Goal: Task Accomplishment & Management: Use online tool/utility

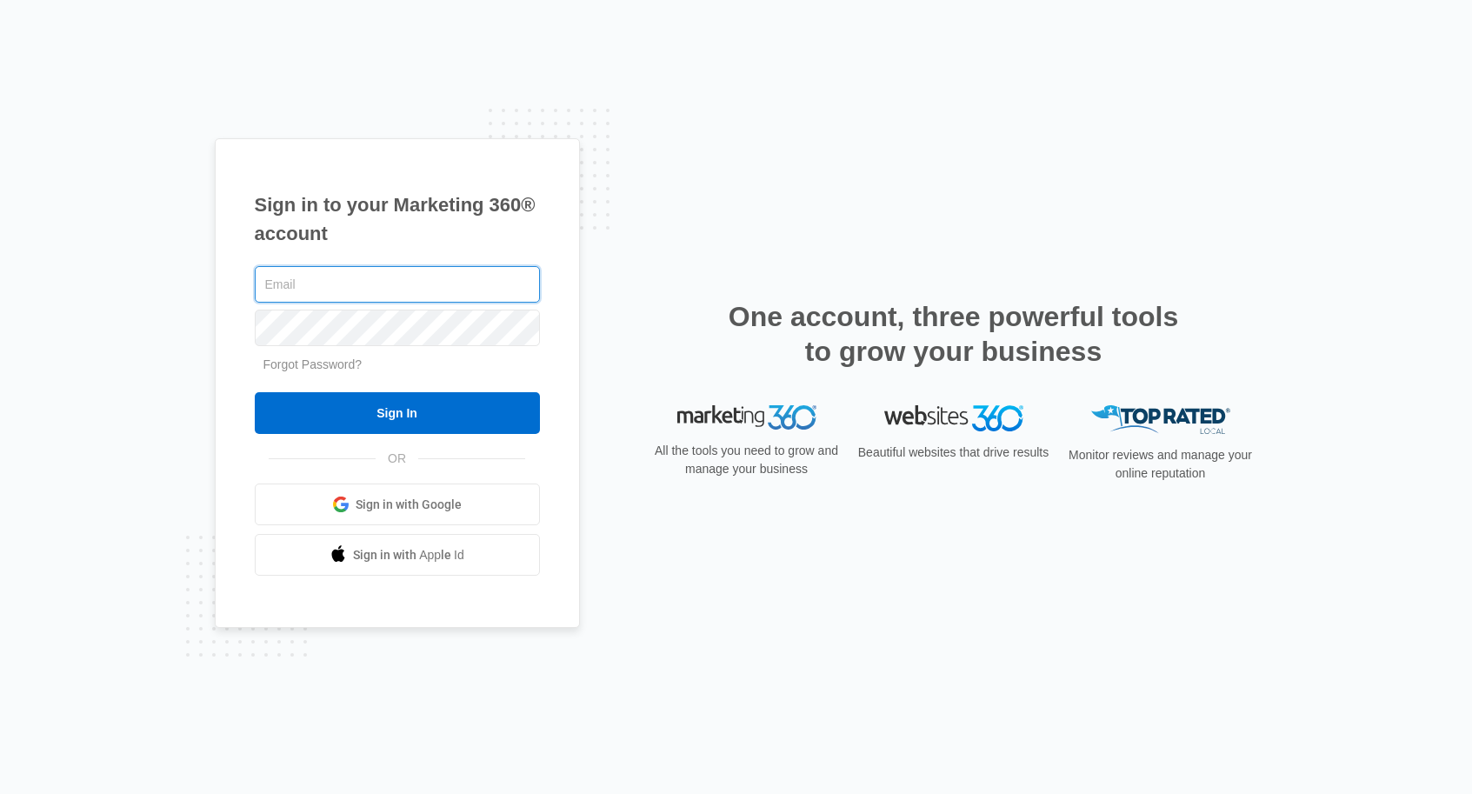
click at [397, 276] on input "text" at bounding box center [397, 284] width 285 height 37
type input "[PERSON_NAME][EMAIL_ADDRESS][PERSON_NAME][DOMAIN_NAME]"
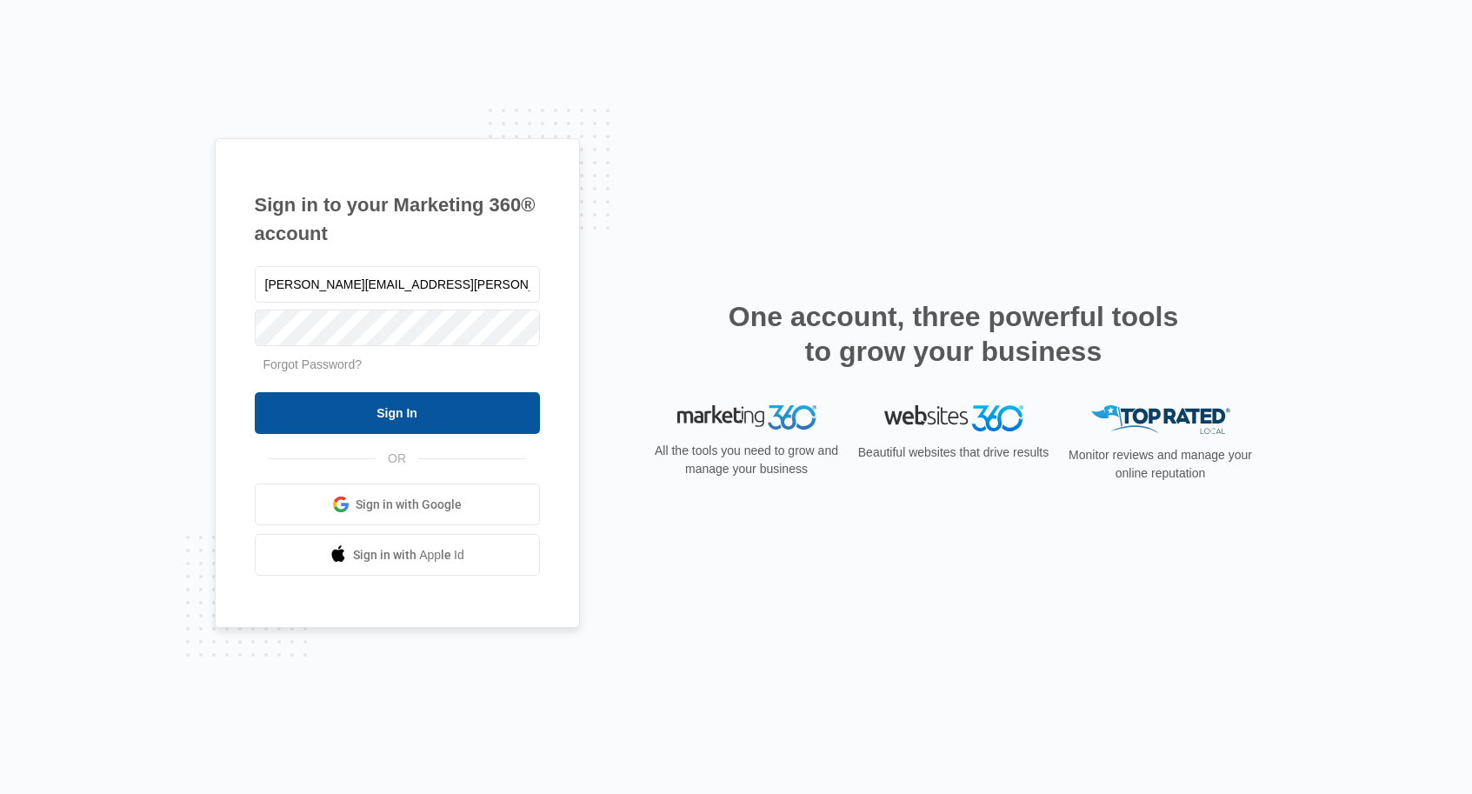
click at [449, 397] on input "Sign In" at bounding box center [397, 413] width 285 height 42
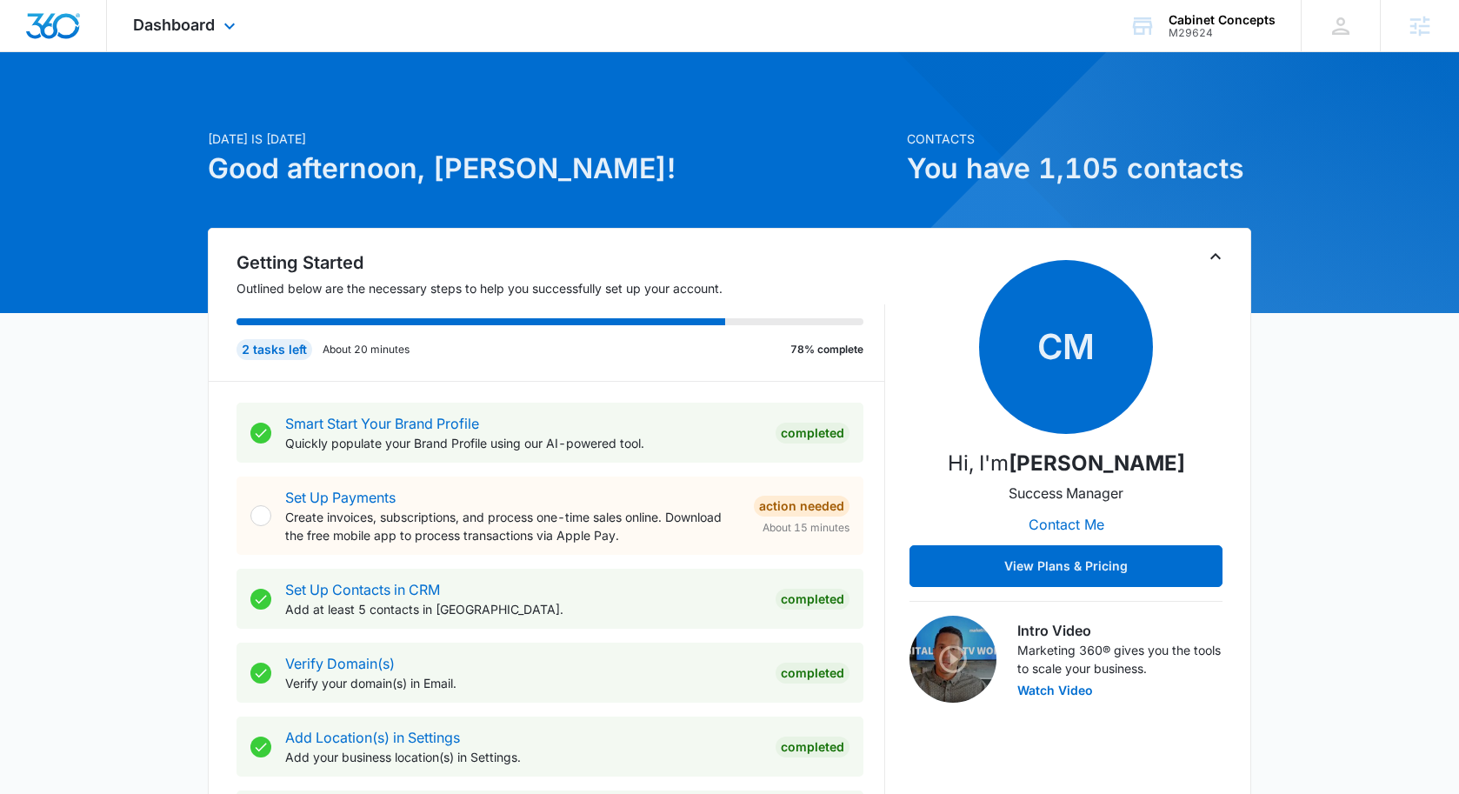
click at [200, 40] on div "Dashboard Apps Reputation Websites Forms CRM Email Social Content Ads Intellige…" at bounding box center [186, 25] width 159 height 51
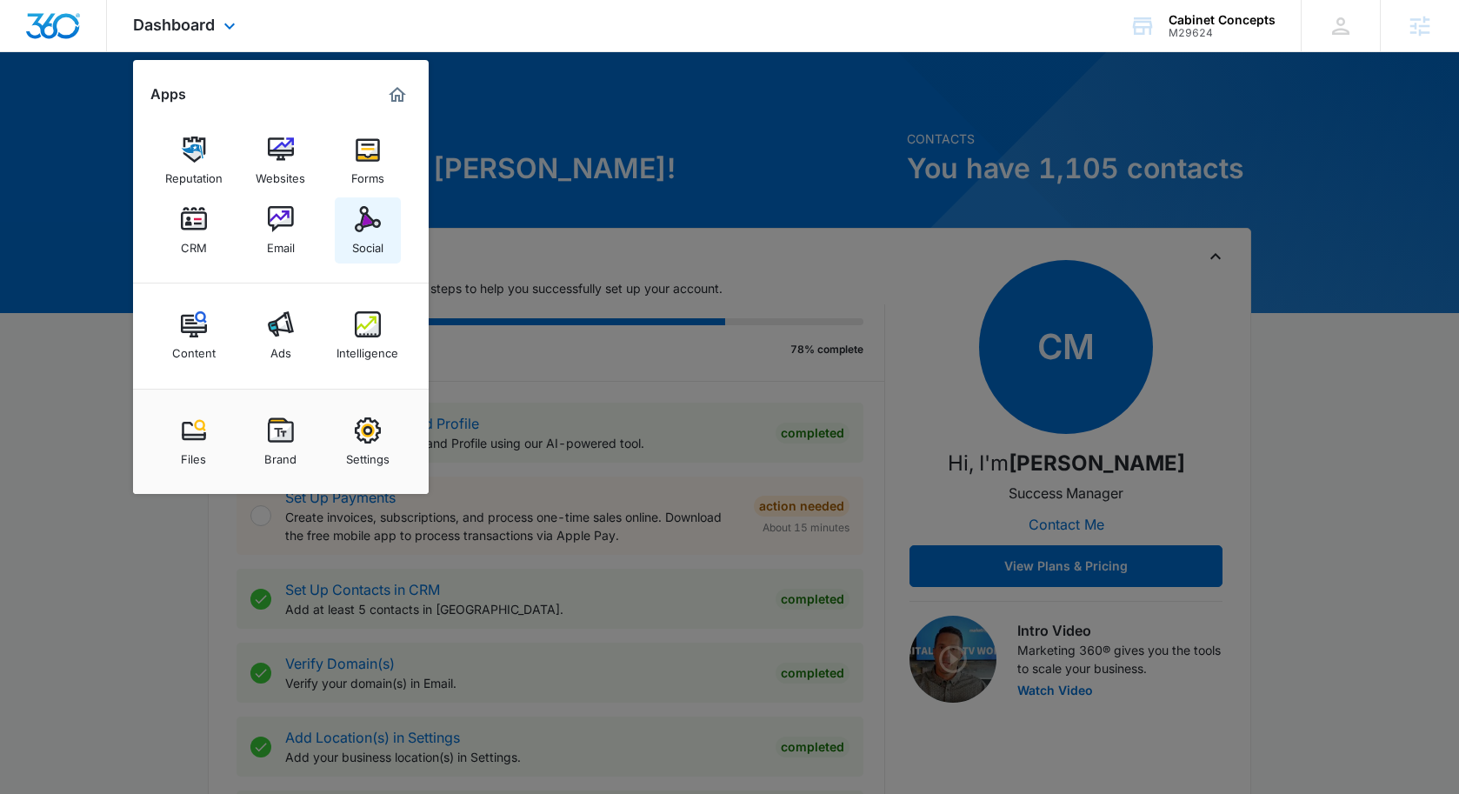
click at [373, 227] on img at bounding box center [368, 219] width 26 height 26
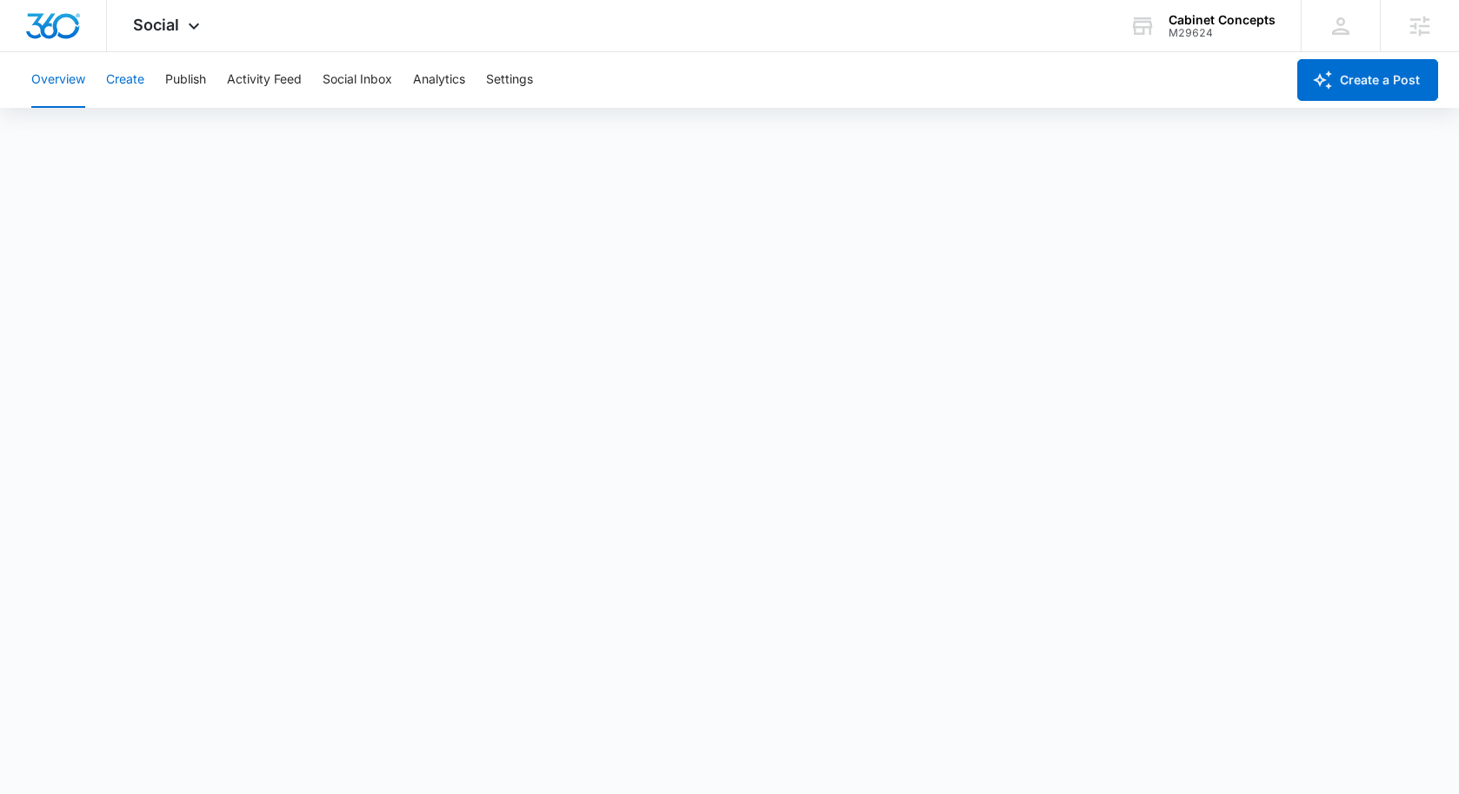
click at [136, 79] on button "Create" at bounding box center [125, 80] width 38 height 56
click at [173, 83] on button "Publish" at bounding box center [185, 80] width 41 height 56
click at [127, 77] on button "Create" at bounding box center [125, 80] width 38 height 56
click at [176, 80] on button "Publish" at bounding box center [185, 80] width 41 height 56
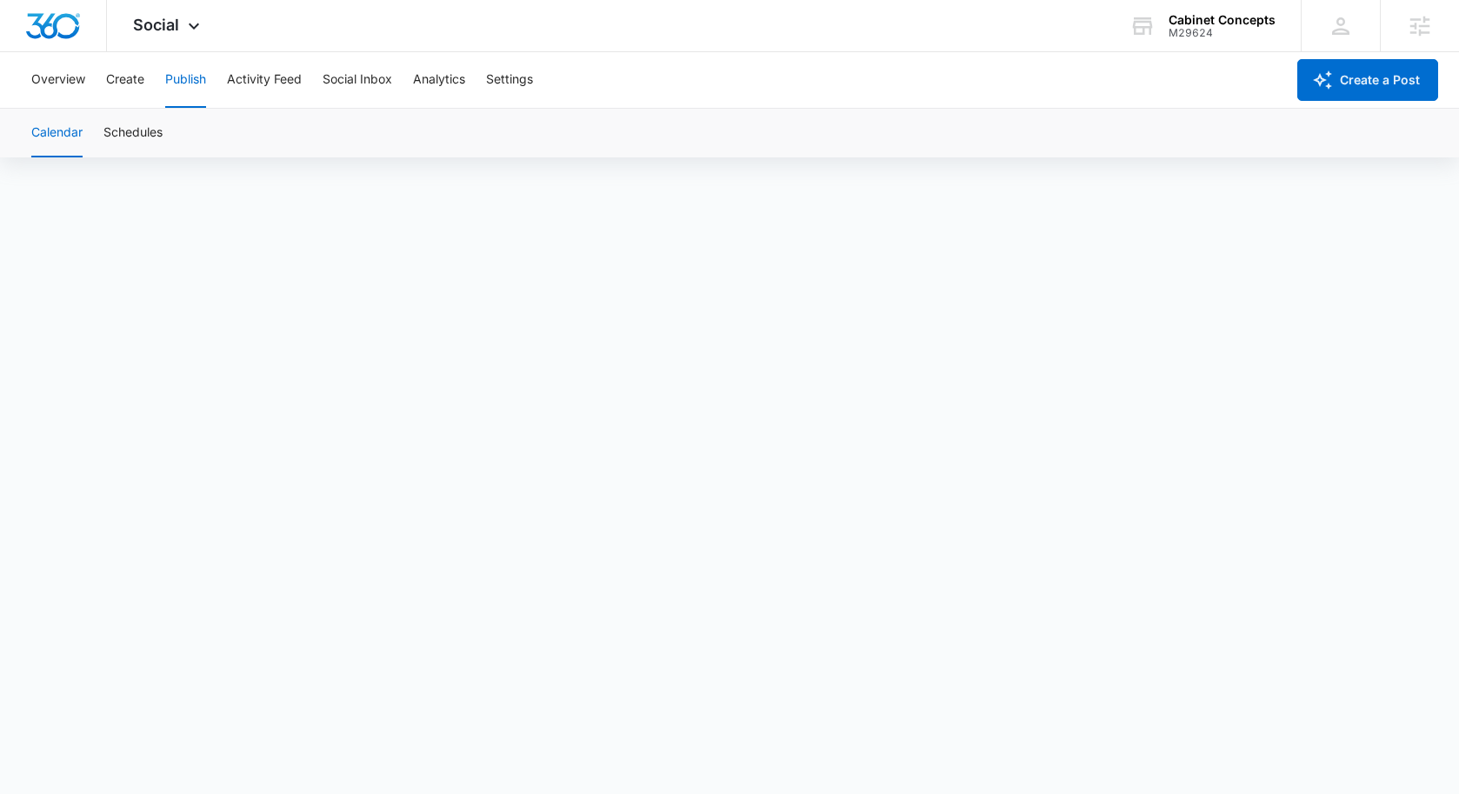
drag, startPoint x: 1204, startPoint y: 116, endPoint x: 1155, endPoint y: 117, distance: 48.7
click at [1202, 116] on div "Calendar Schedules" at bounding box center [729, 133] width 1417 height 49
click at [190, 80] on button "Publish" at bounding box center [185, 80] width 41 height 56
click at [141, 81] on button "Create" at bounding box center [125, 80] width 38 height 56
click at [171, 135] on button "Approvals" at bounding box center [170, 133] width 58 height 49
